Goal: Find specific fact: Find specific fact

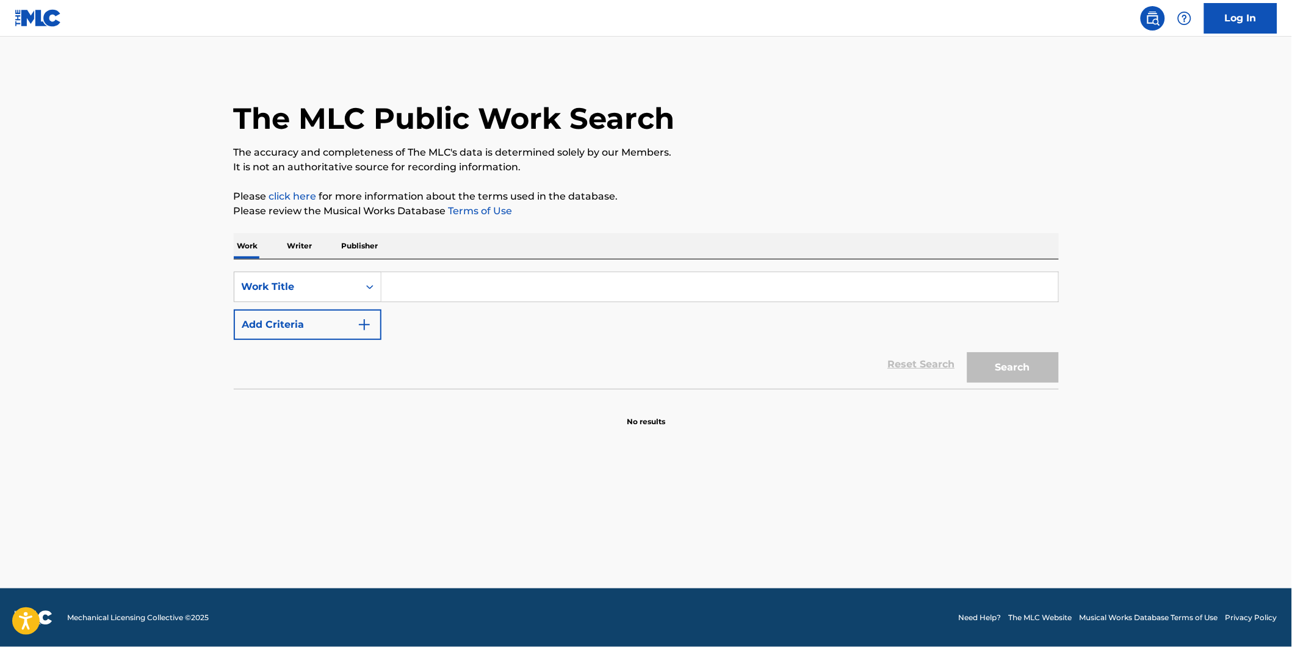
drag, startPoint x: 0, startPoint y: 0, endPoint x: 405, endPoint y: 290, distance: 497.8
click at [405, 290] on input "Search Form" at bounding box center [719, 286] width 677 height 29
paste input "2 XX"
type input "2 xx"
click at [975, 360] on button "Search" at bounding box center [1013, 367] width 92 height 31
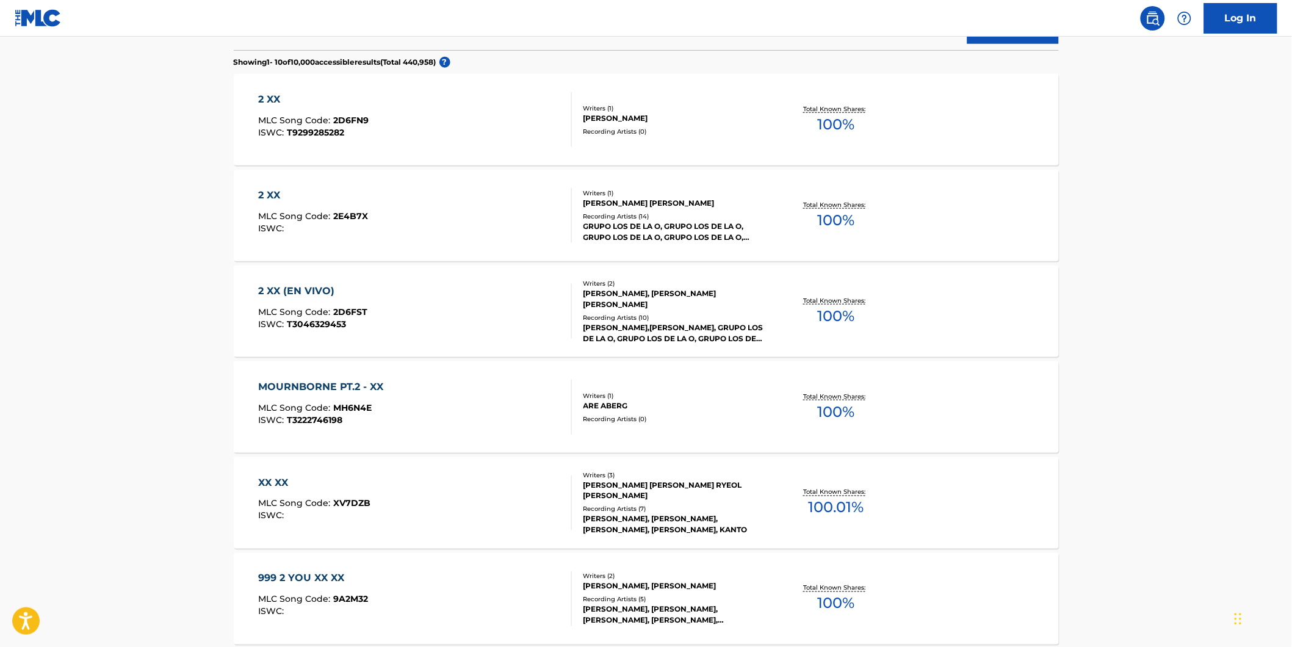
scroll to position [271, 0]
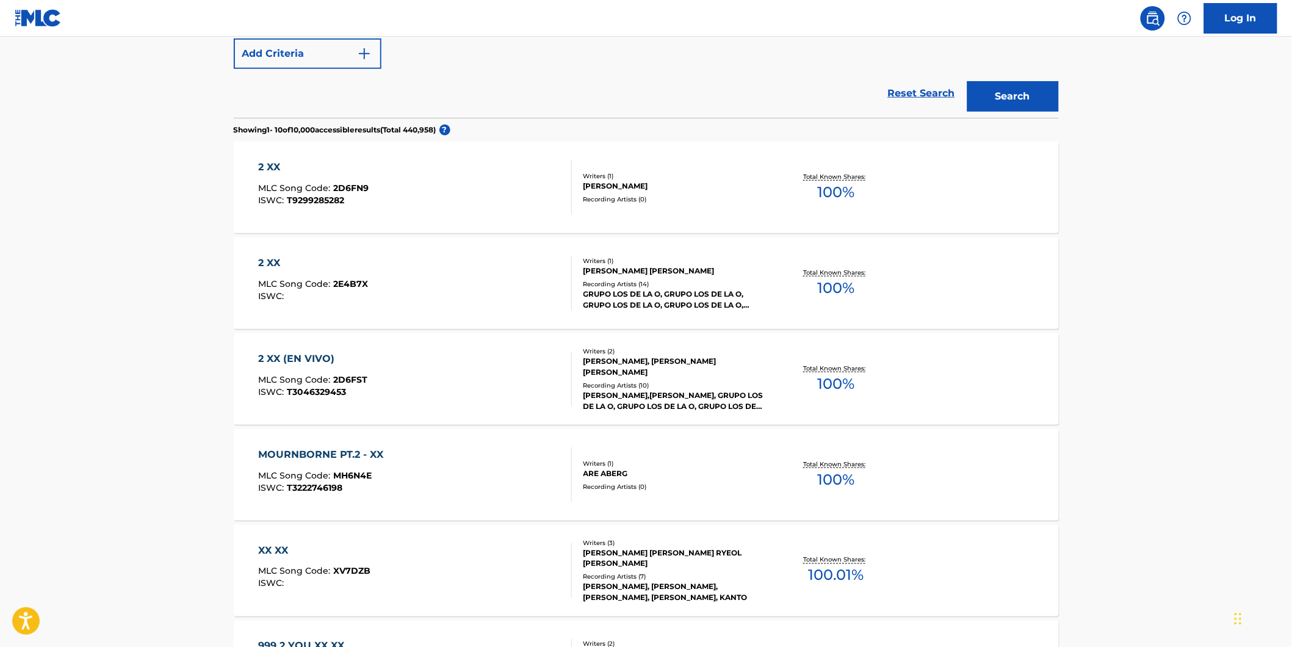
click at [441, 290] on div "2 XX MLC Song Code : 2E4B7X ISWC :" at bounding box center [415, 283] width 314 height 55
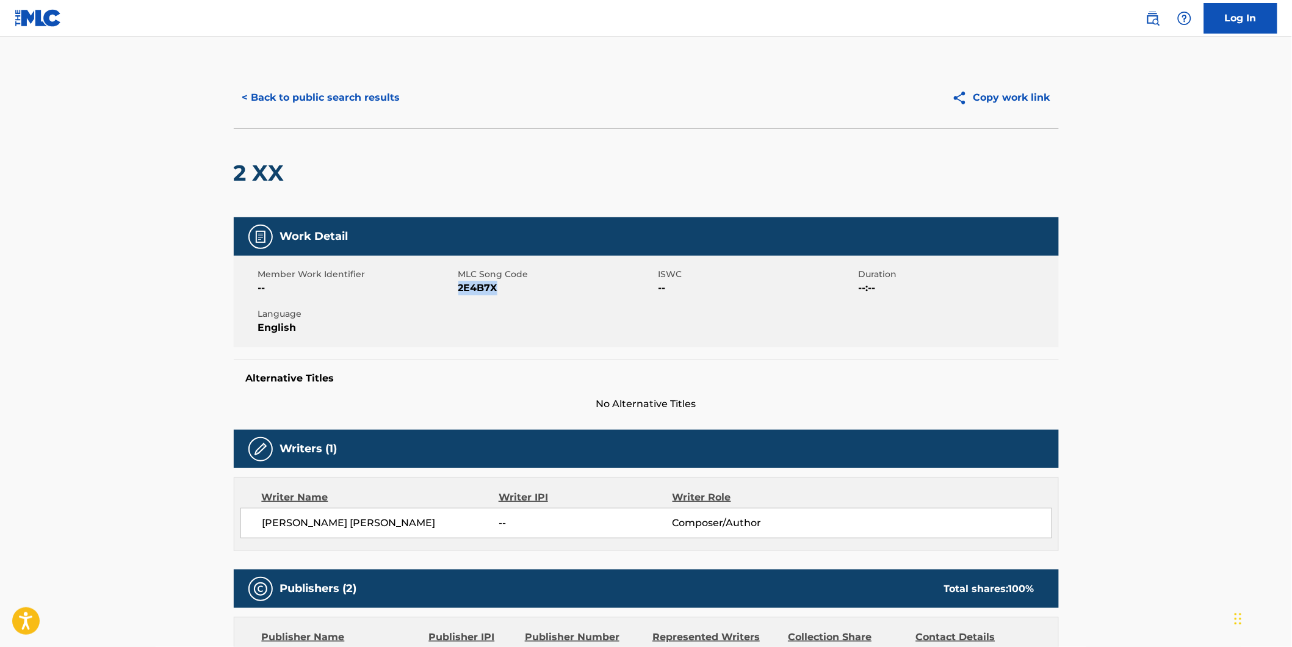
drag, startPoint x: 458, startPoint y: 289, endPoint x: 524, endPoint y: 294, distance: 65.5
click at [524, 294] on span "2E4B7X" at bounding box center [556, 288] width 197 height 15
copy span "2E4B7X"
